Goal: Information Seeking & Learning: Learn about a topic

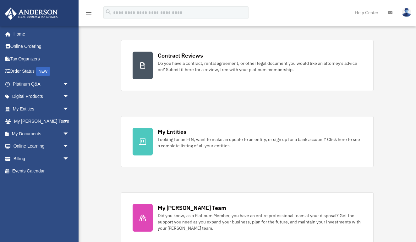
scroll to position [121, 0]
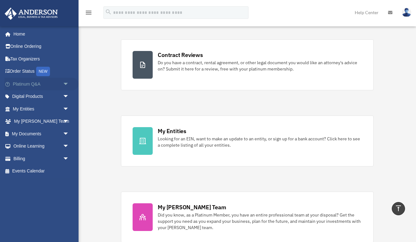
click at [68, 83] on span "arrow_drop_down" at bounding box center [69, 84] width 13 height 13
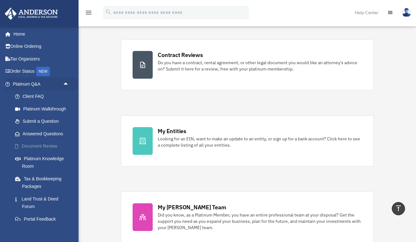
click at [45, 141] on link "Document Review" at bounding box center [44, 146] width 70 height 13
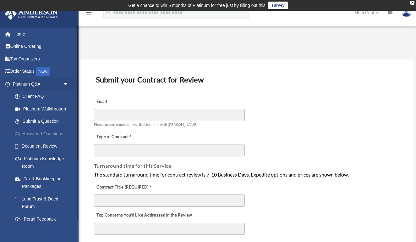
click at [52, 130] on link "Answered Questions" at bounding box center [44, 133] width 70 height 13
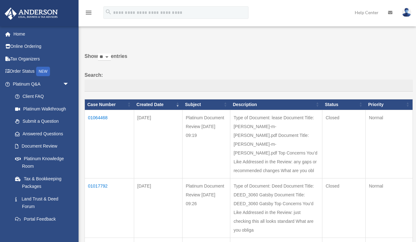
scroll to position [16, 0]
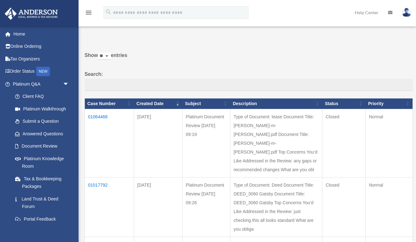
click at [97, 122] on td "01064468" at bounding box center [109, 143] width 49 height 68
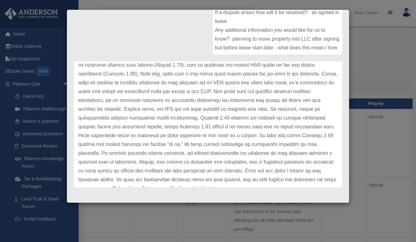
scroll to position [94, 0]
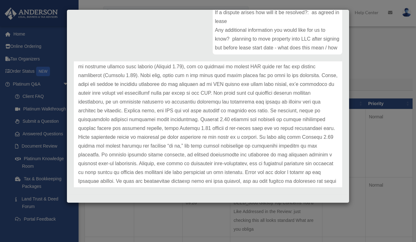
click at [165, 75] on p at bounding box center [208, 98] width 260 height 194
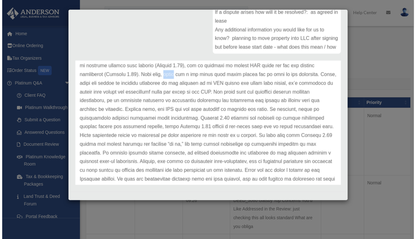
scroll to position [97, 0]
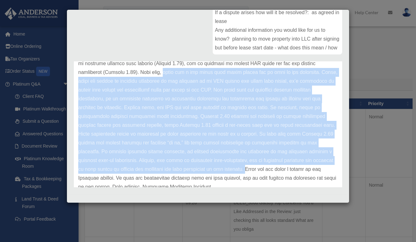
click at [149, 168] on p at bounding box center [208, 94] width 260 height 194
copy p "there are a few areas that could expose you to risk if not addressed. First, si…"
click at [166, 86] on p at bounding box center [208, 94] width 260 height 194
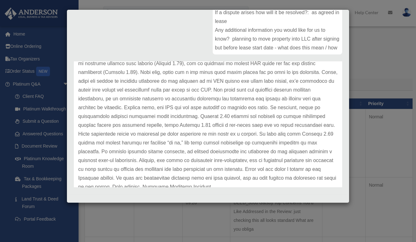
click at [318, 81] on p at bounding box center [208, 94] width 260 height 194
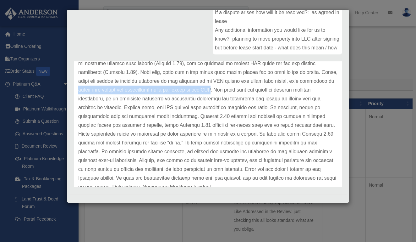
drag, startPoint x: 318, startPoint y: 81, endPoint x: 180, endPoint y: 85, distance: 138.1
click at [180, 85] on p at bounding box center [208, 94] width 260 height 194
copy p "assign your rights and obligations under the lease to the LLC"
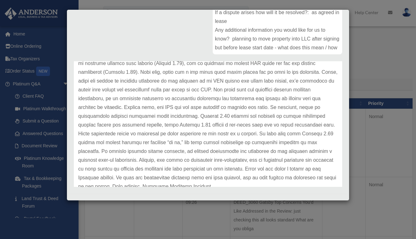
click at [200, 97] on p at bounding box center [208, 94] width 260 height 194
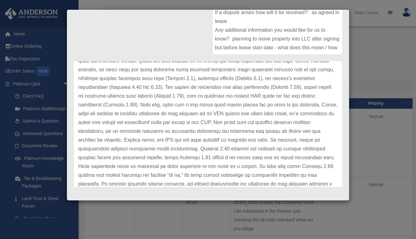
scroll to position [59, 0]
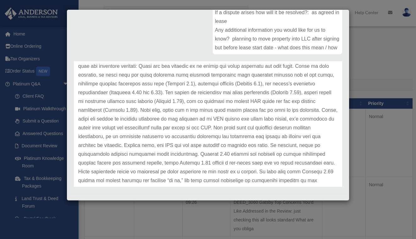
click at [157, 66] on p at bounding box center [208, 133] width 260 height 194
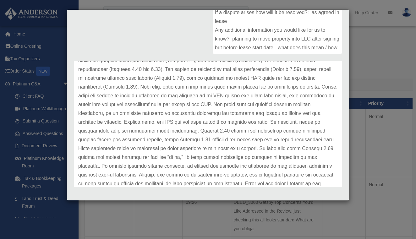
scroll to position [83, 0]
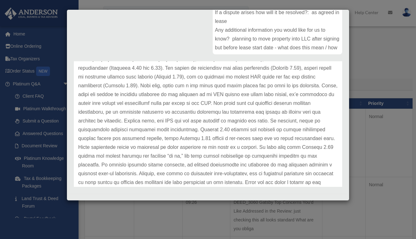
click at [325, 86] on p at bounding box center [208, 108] width 260 height 194
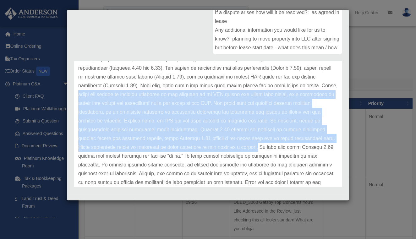
drag, startPoint x: 325, startPoint y: 86, endPoint x: 191, endPoint y: 146, distance: 147.3
click at [191, 146] on p at bounding box center [208, 108] width 260 height 194
copy p "since you intend to transfer ownership of the property to an LLC before the lea…"
